Goal: Browse casually

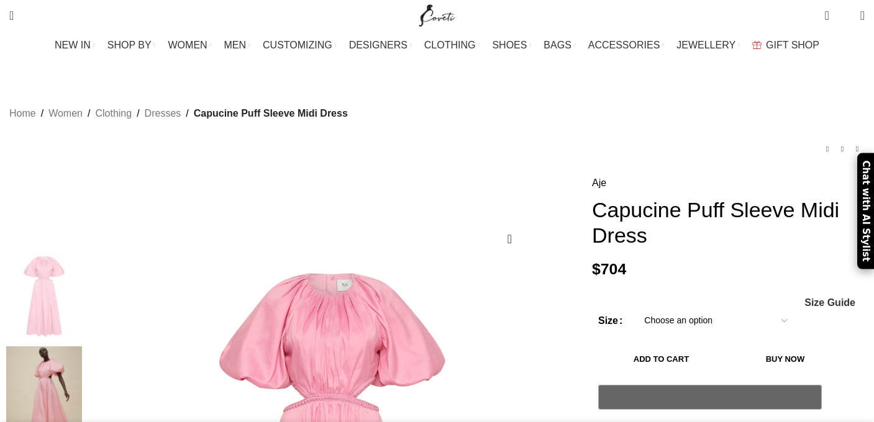
click at [82, 374] on img at bounding box center [44, 391] width 76 height 88
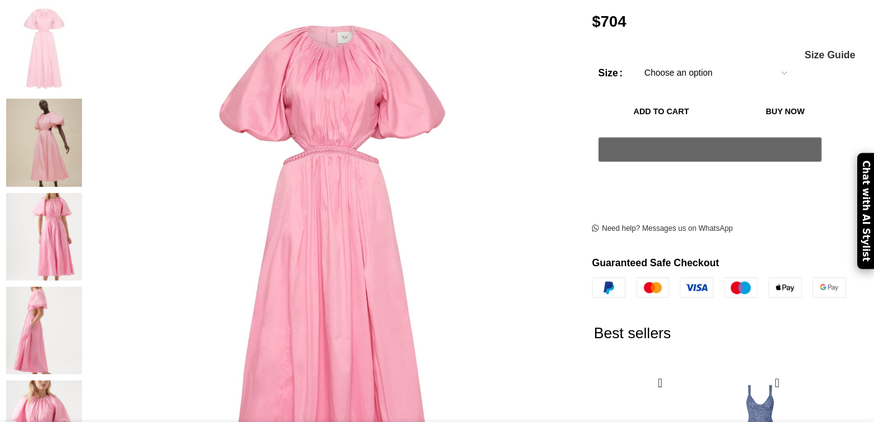
scroll to position [0, 131]
click at [82, 287] on img at bounding box center [44, 331] width 76 height 88
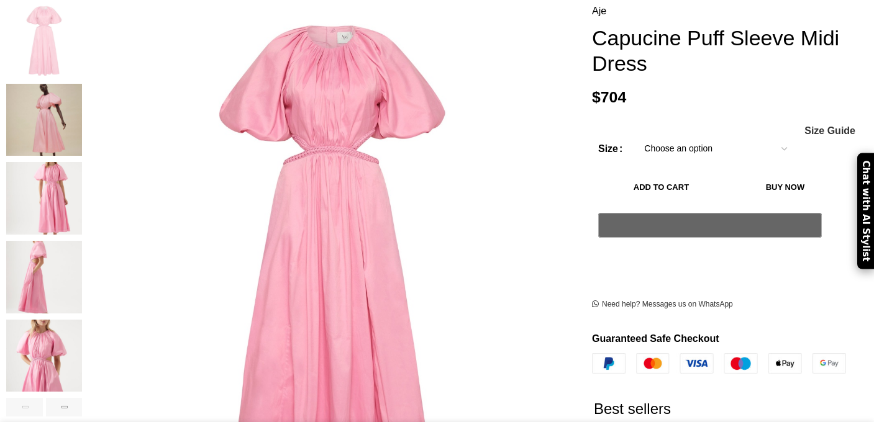
click at [82, 265] on img "4 / 6" at bounding box center [44, 277] width 76 height 73
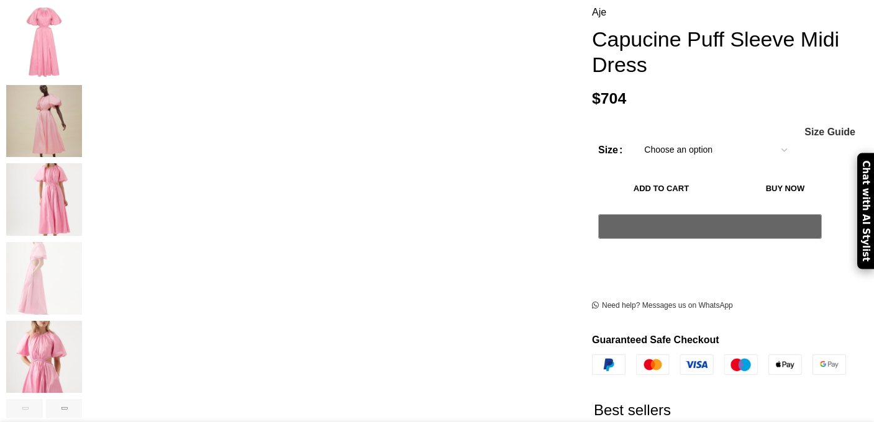
click at [82, 265] on img "4 / 6" at bounding box center [44, 278] width 76 height 73
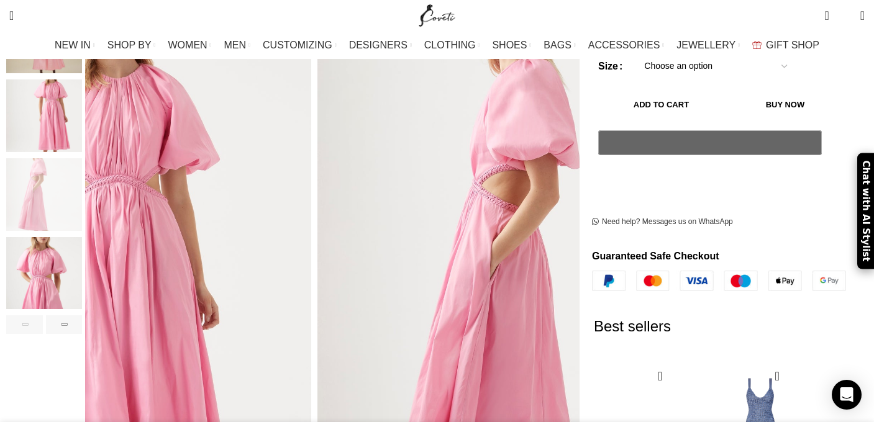
scroll to position [392, 0]
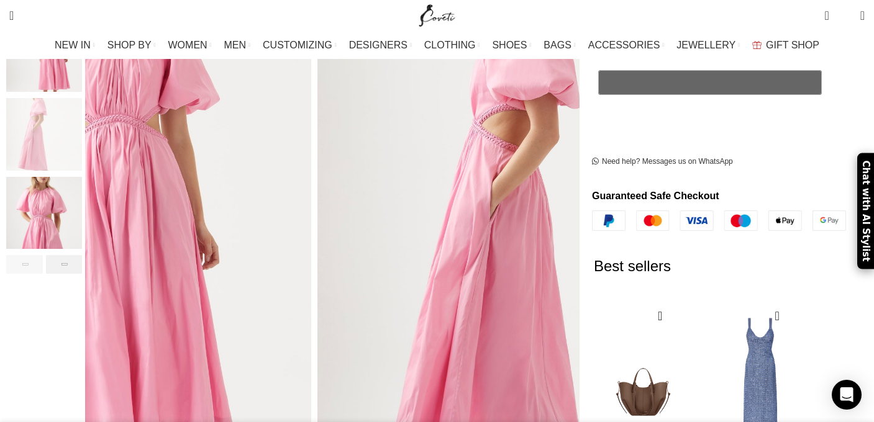
click at [83, 257] on div "Next slide" at bounding box center [64, 264] width 37 height 19
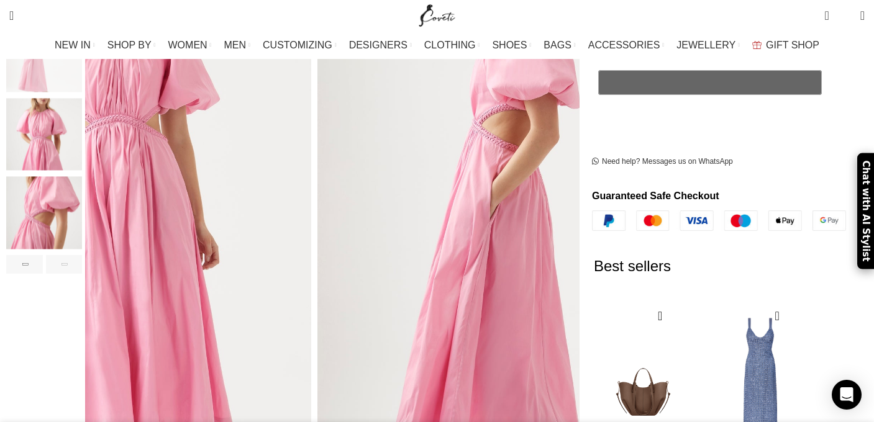
click at [83, 257] on div "Next slide" at bounding box center [64, 264] width 37 height 19
click at [83, 263] on div "Next slide" at bounding box center [64, 264] width 37 height 19
click at [82, 237] on img "6 / 6" at bounding box center [44, 213] width 76 height 73
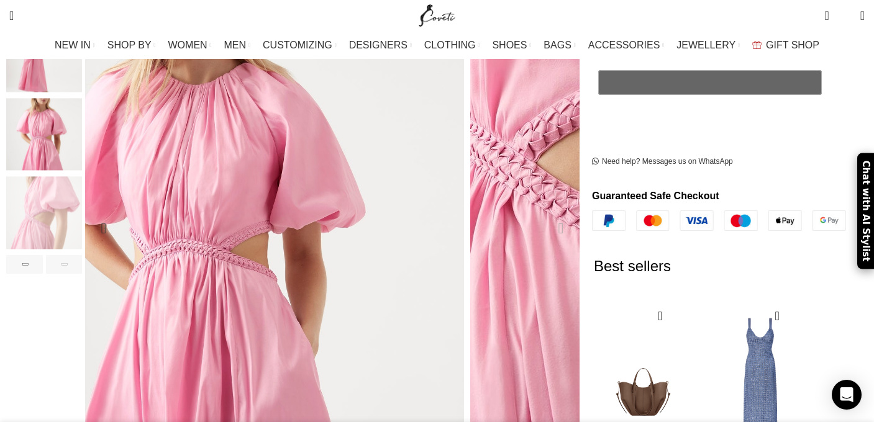
click at [371, 227] on img "6 / 6" at bounding box center [654, 107] width 848 height 1272
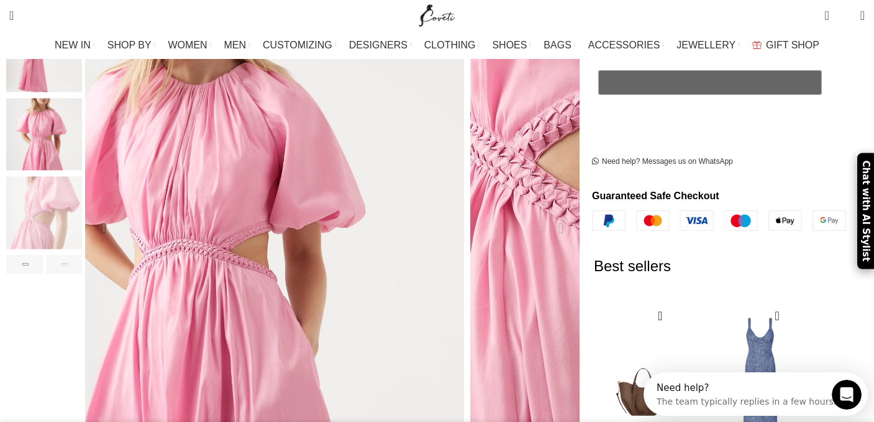
scroll to position [0, 0]
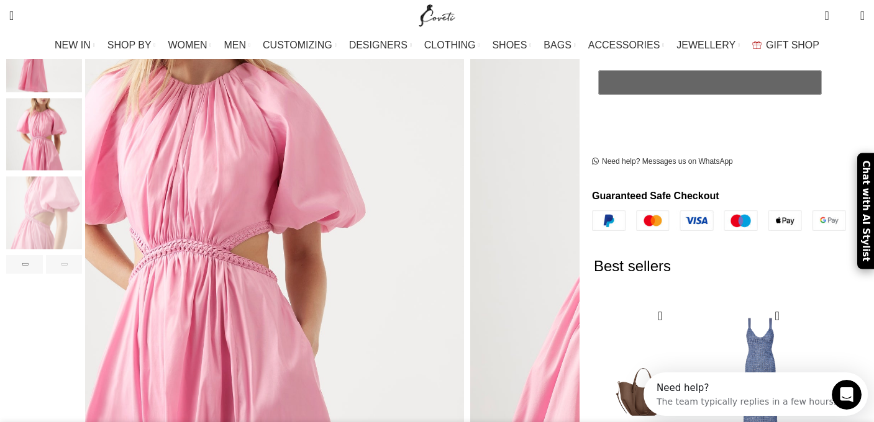
click at [82, 133] on img "5 / 6" at bounding box center [44, 134] width 76 height 73
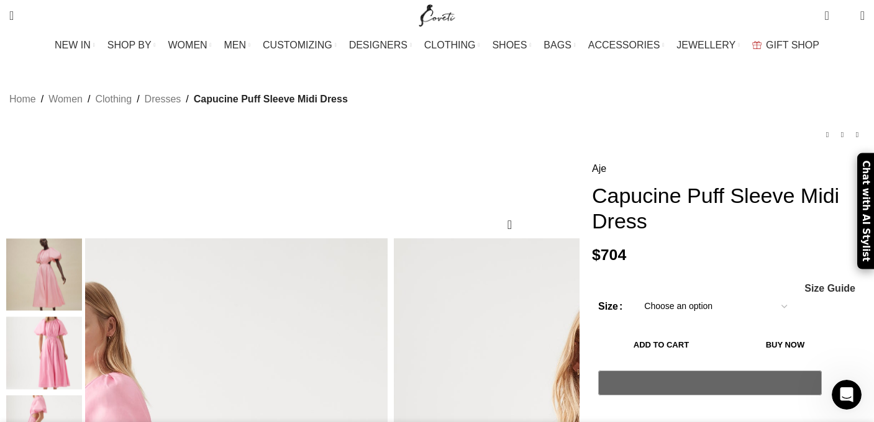
scroll to position [109, 0]
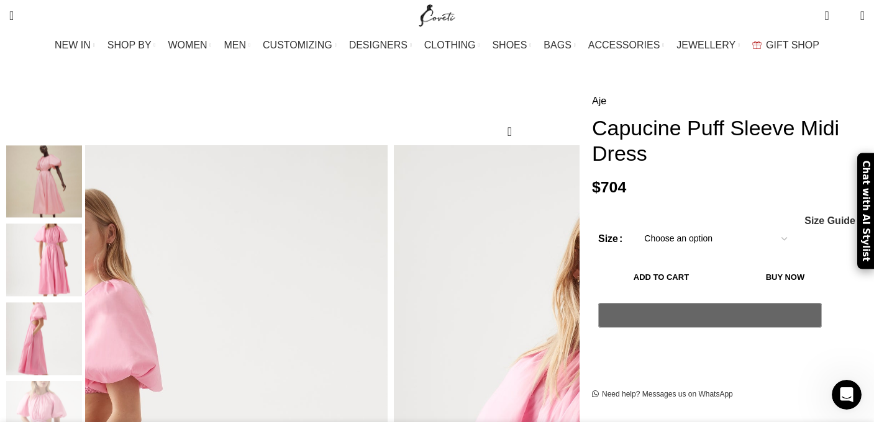
click at [82, 224] on img "3 / 6" at bounding box center [44, 260] width 76 height 73
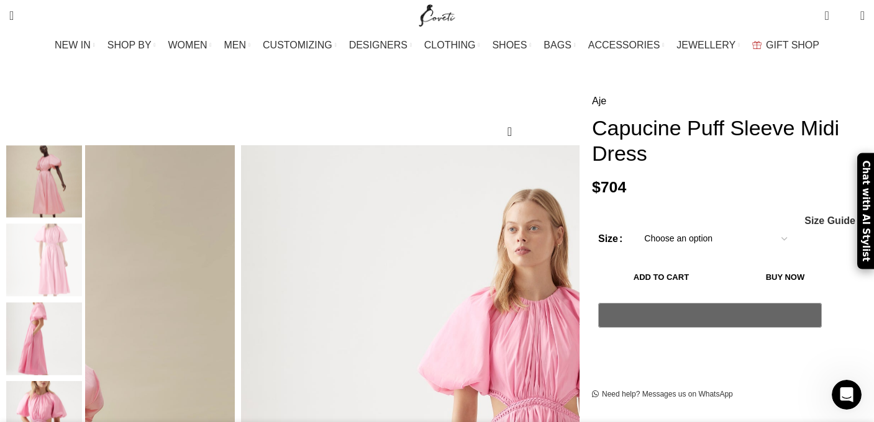
click at [82, 201] on img "2 / 6" at bounding box center [44, 181] width 76 height 73
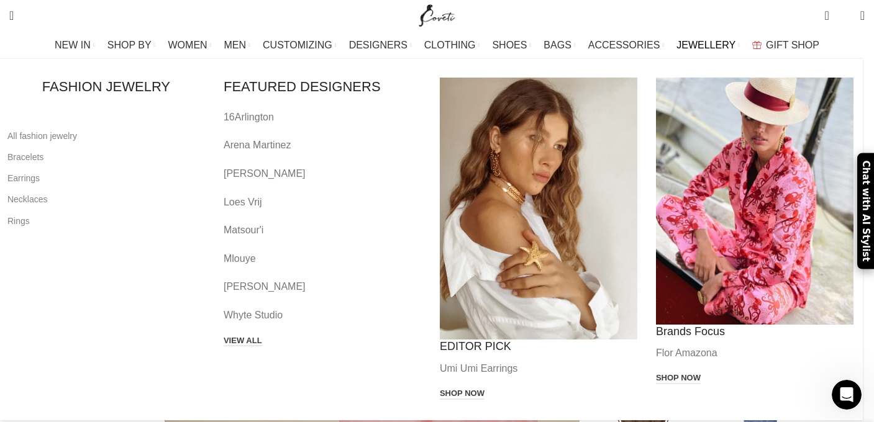
scroll to position [168, 0]
